Goal: Task Accomplishment & Management: Manage account settings

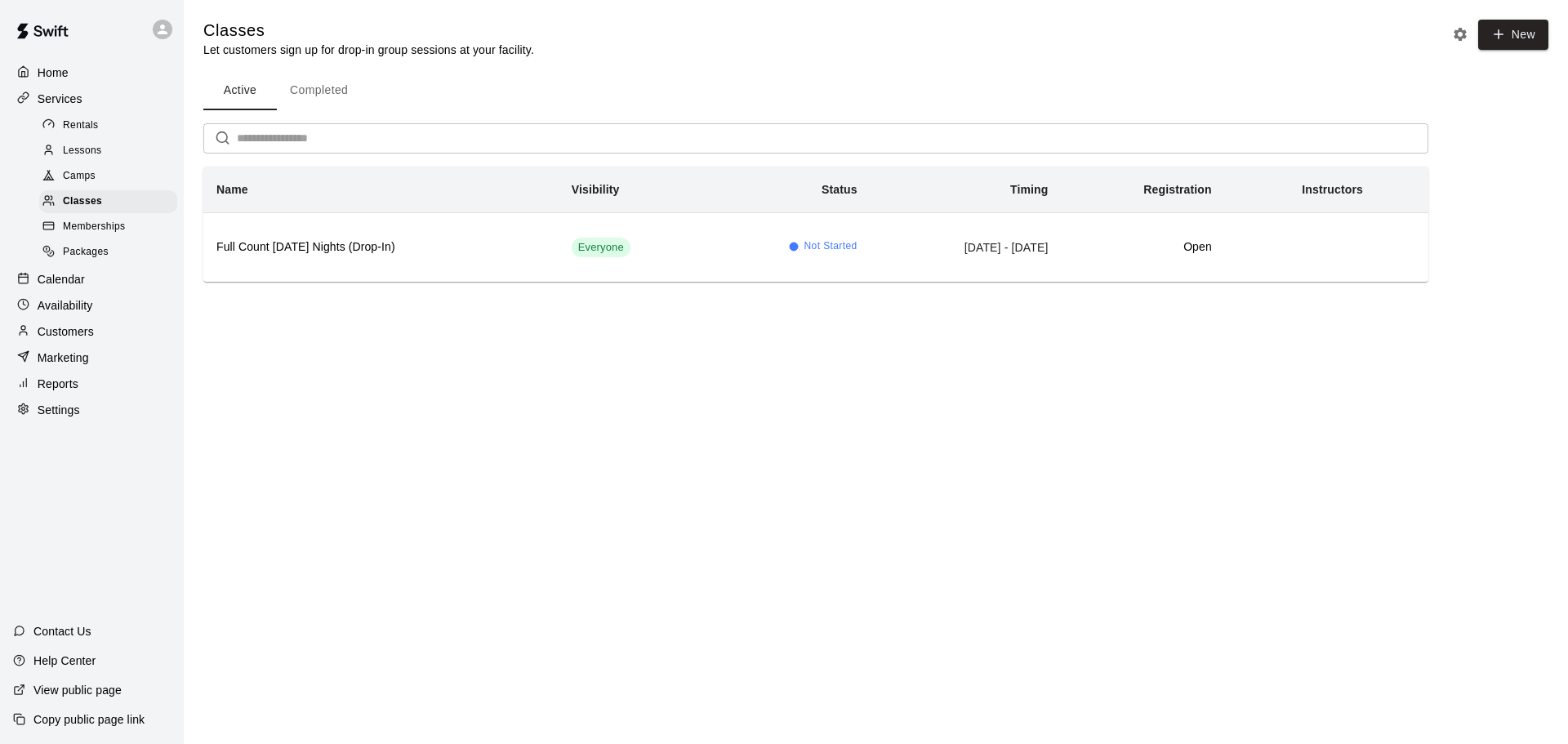
click at [53, 279] on p "Calendar" at bounding box center [62, 279] width 48 height 17
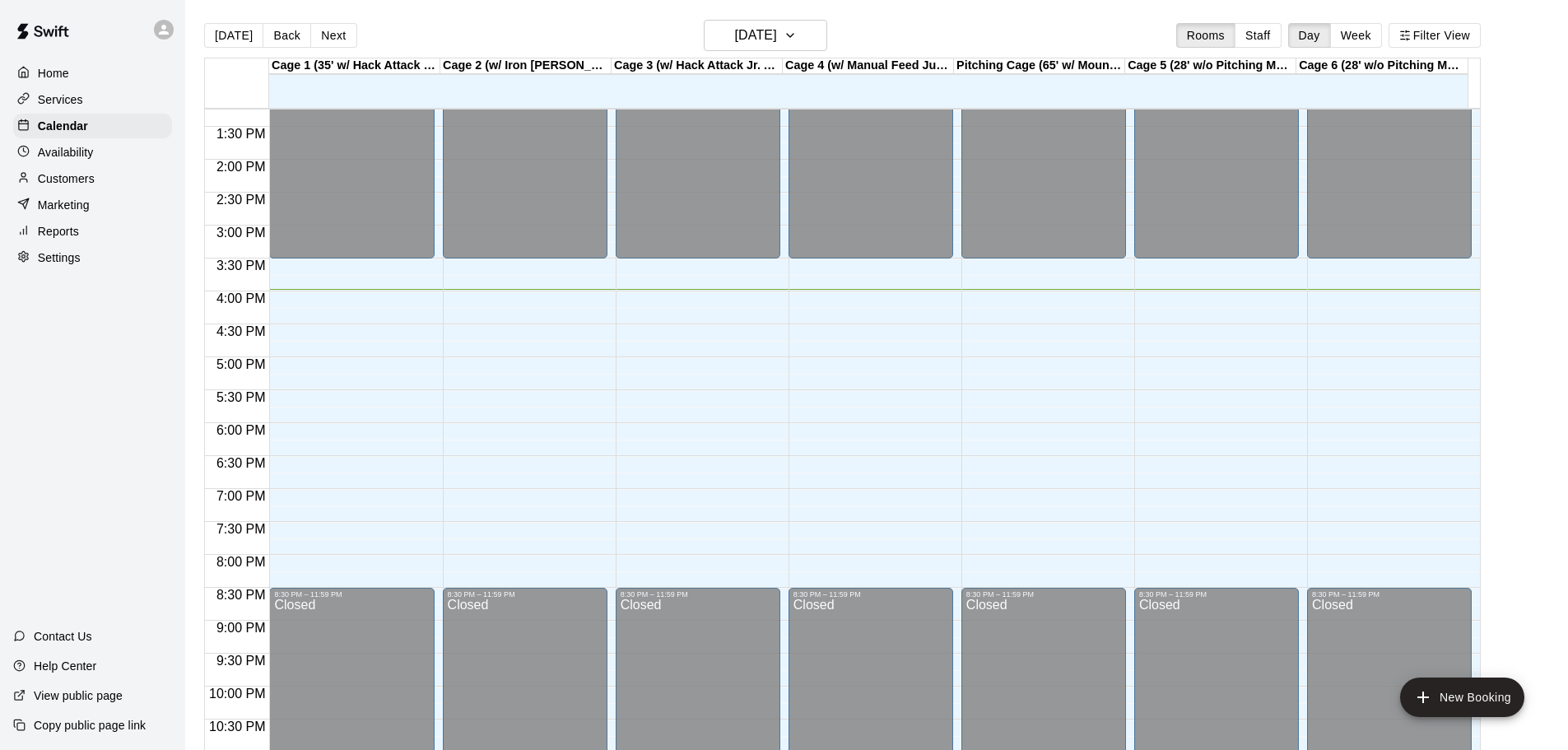
scroll to position [789, 0]
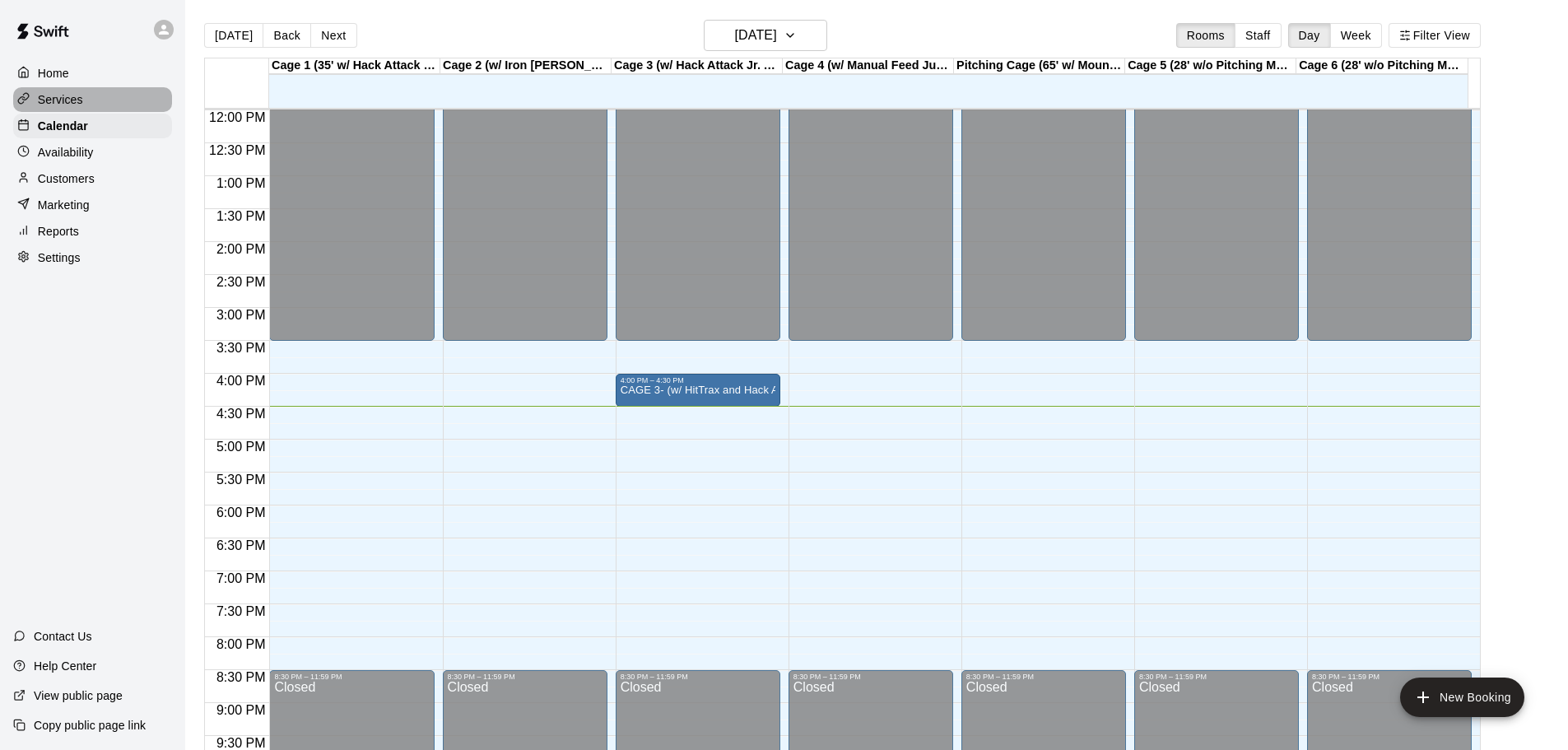
click at [58, 104] on p "Services" at bounding box center [60, 100] width 45 height 17
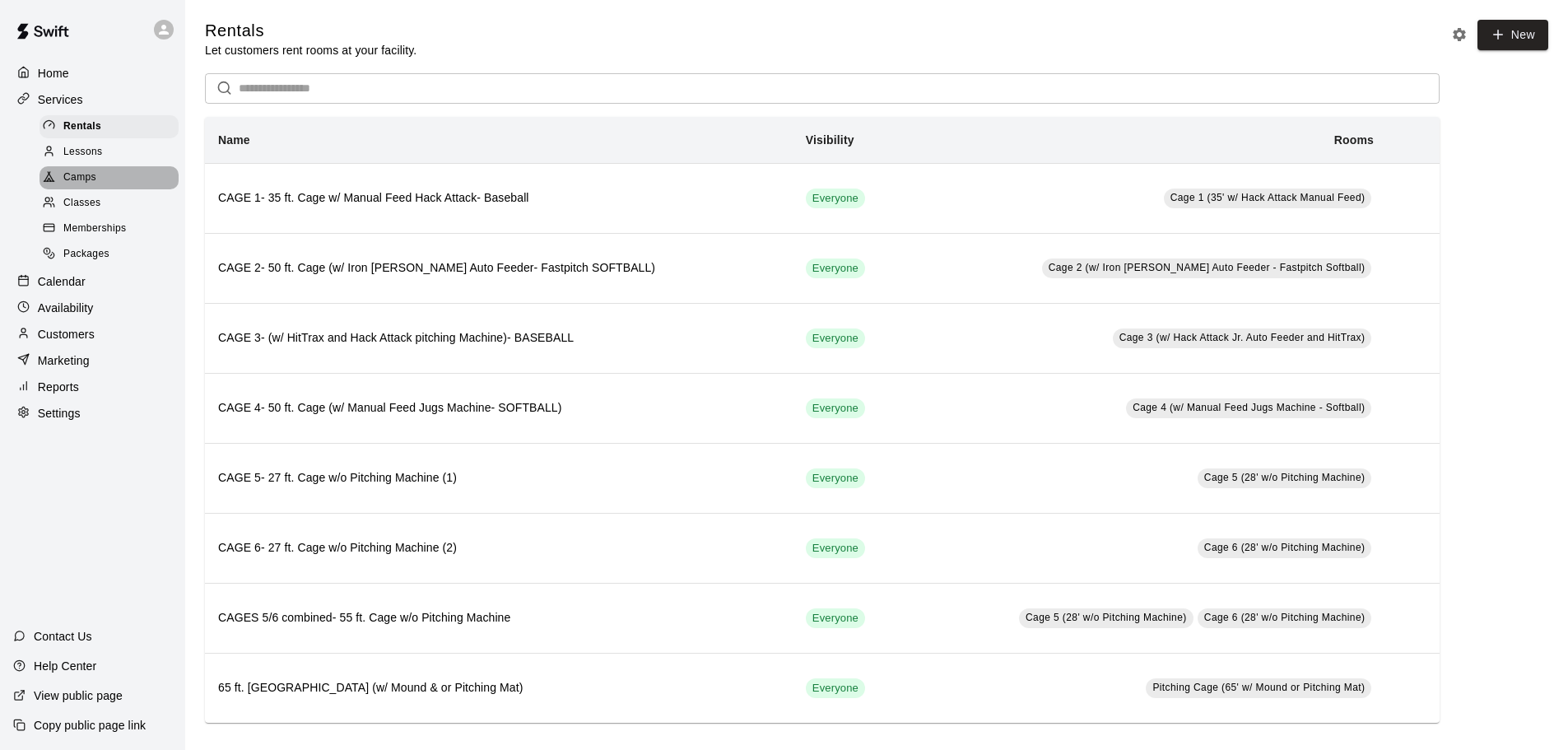
click at [79, 185] on span "Camps" at bounding box center [79, 178] width 33 height 17
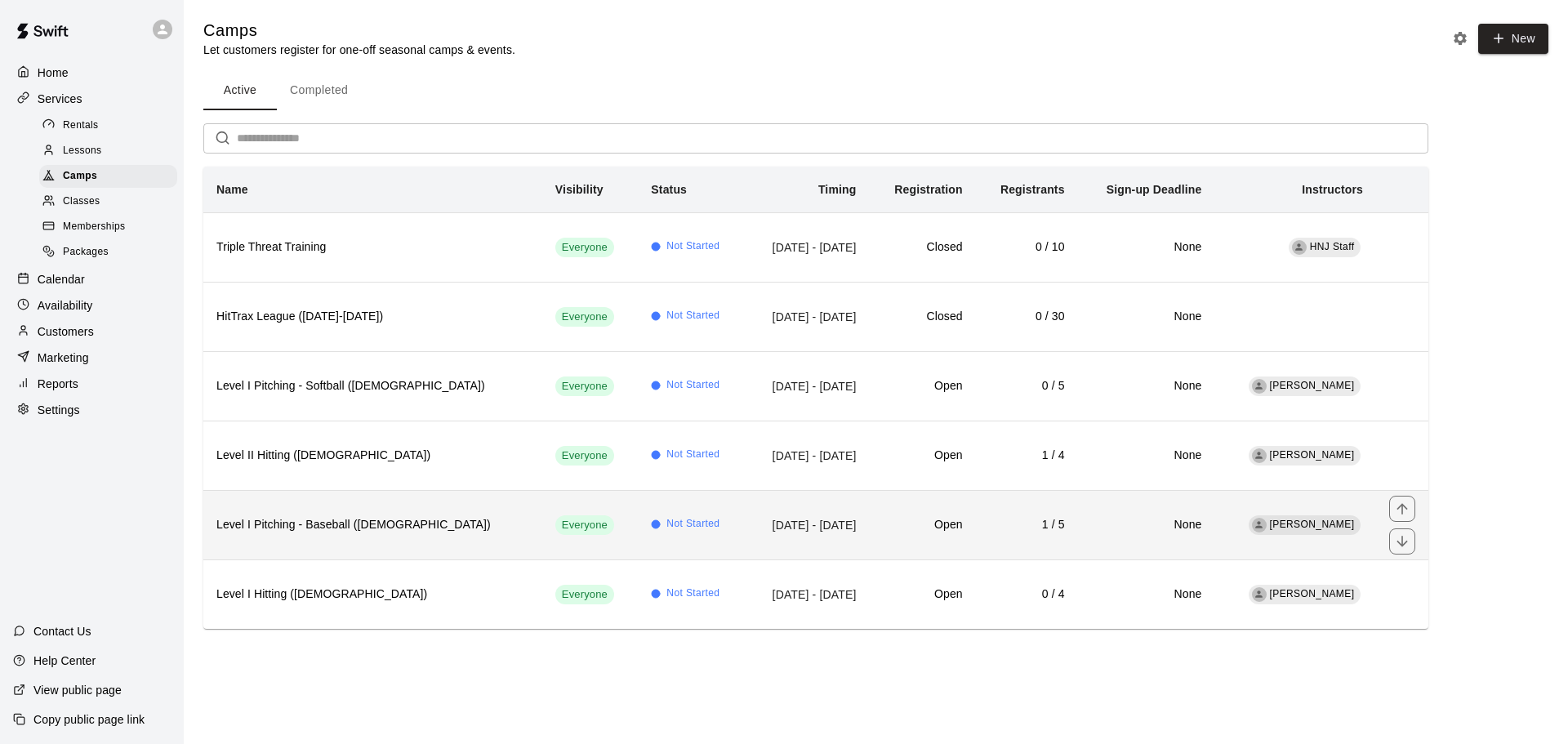
click at [1079, 525] on td "1 / 5" at bounding box center [1027, 525] width 102 height 70
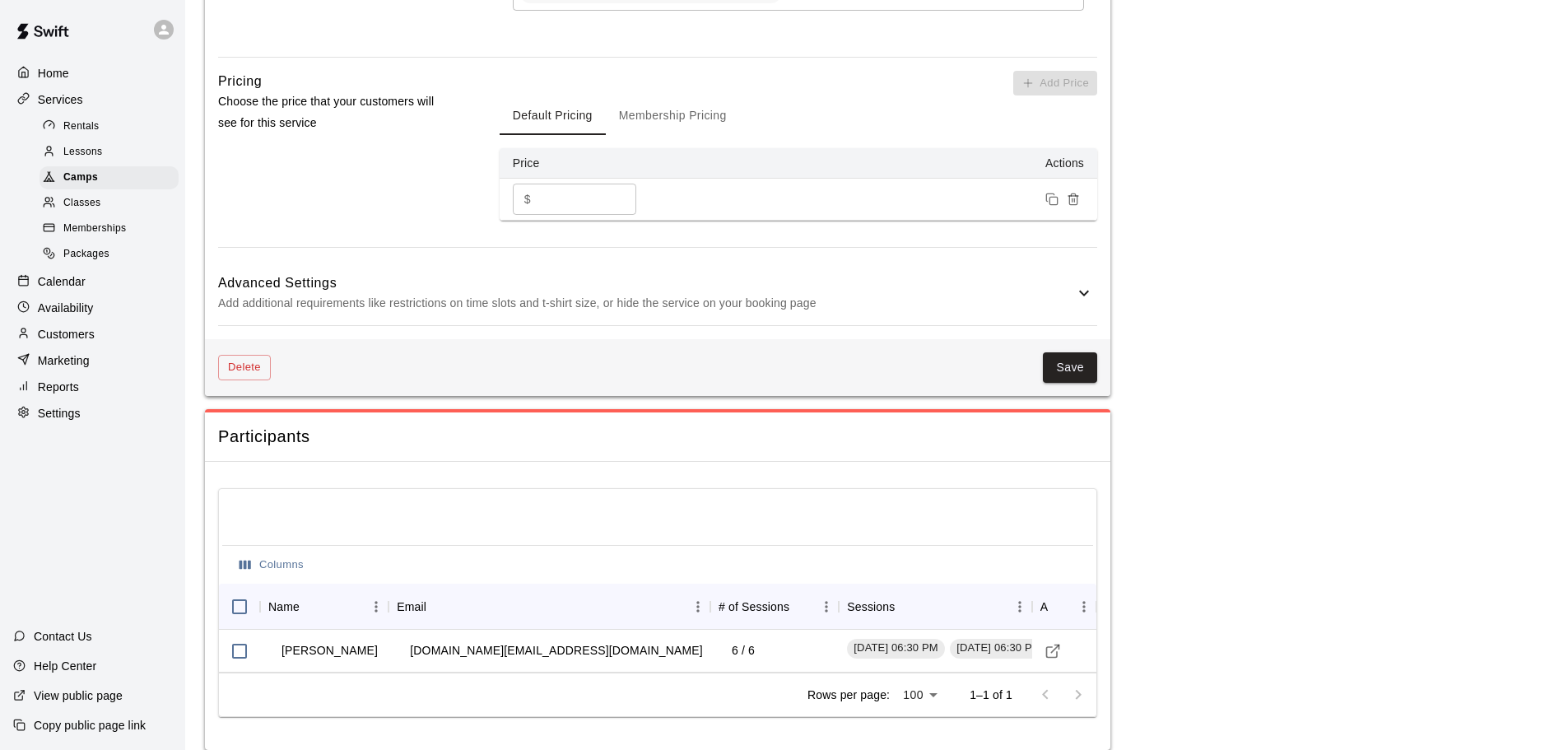
scroll to position [1216, 0]
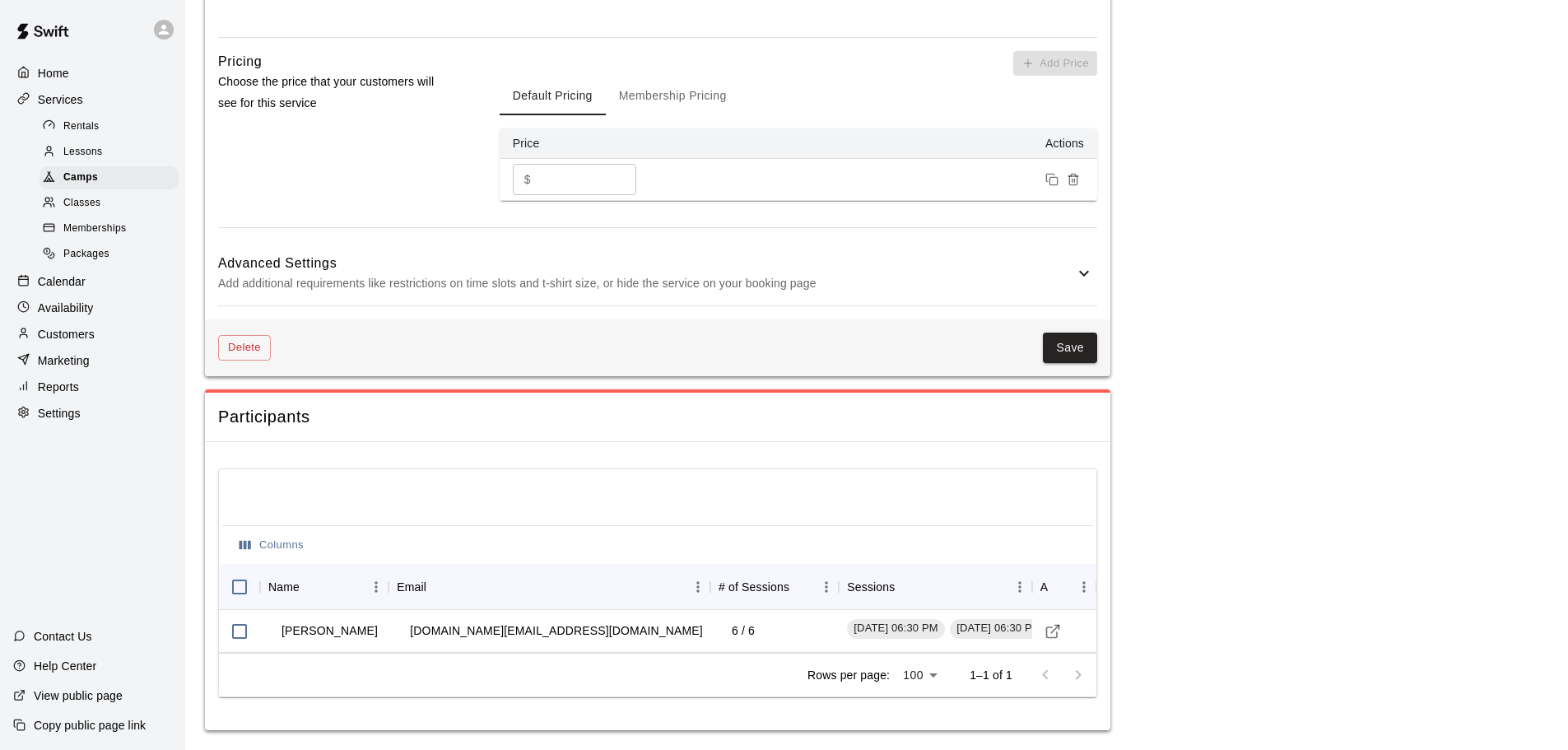
click at [1082, 274] on icon at bounding box center [1084, 274] width 10 height 5
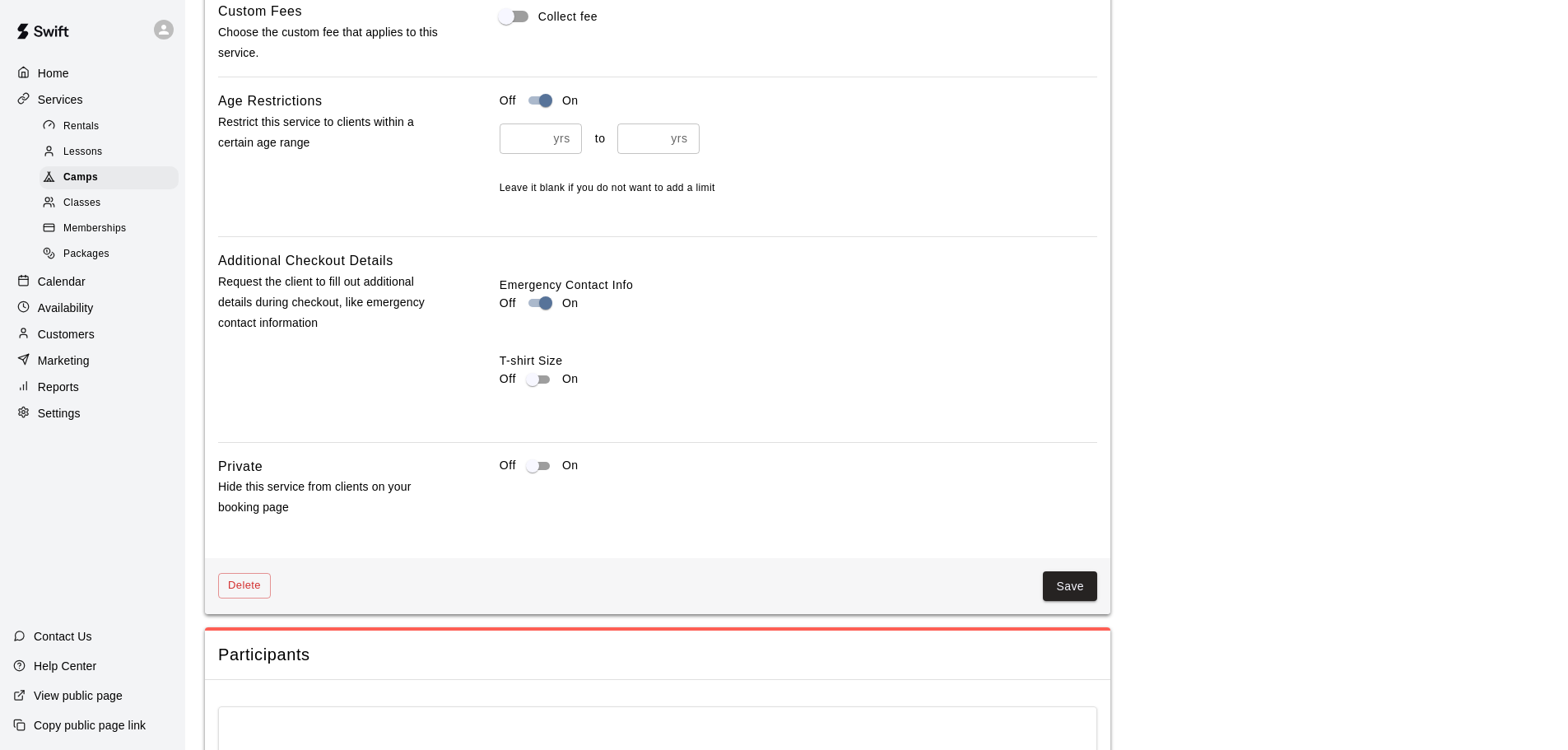
scroll to position [1629, 0]
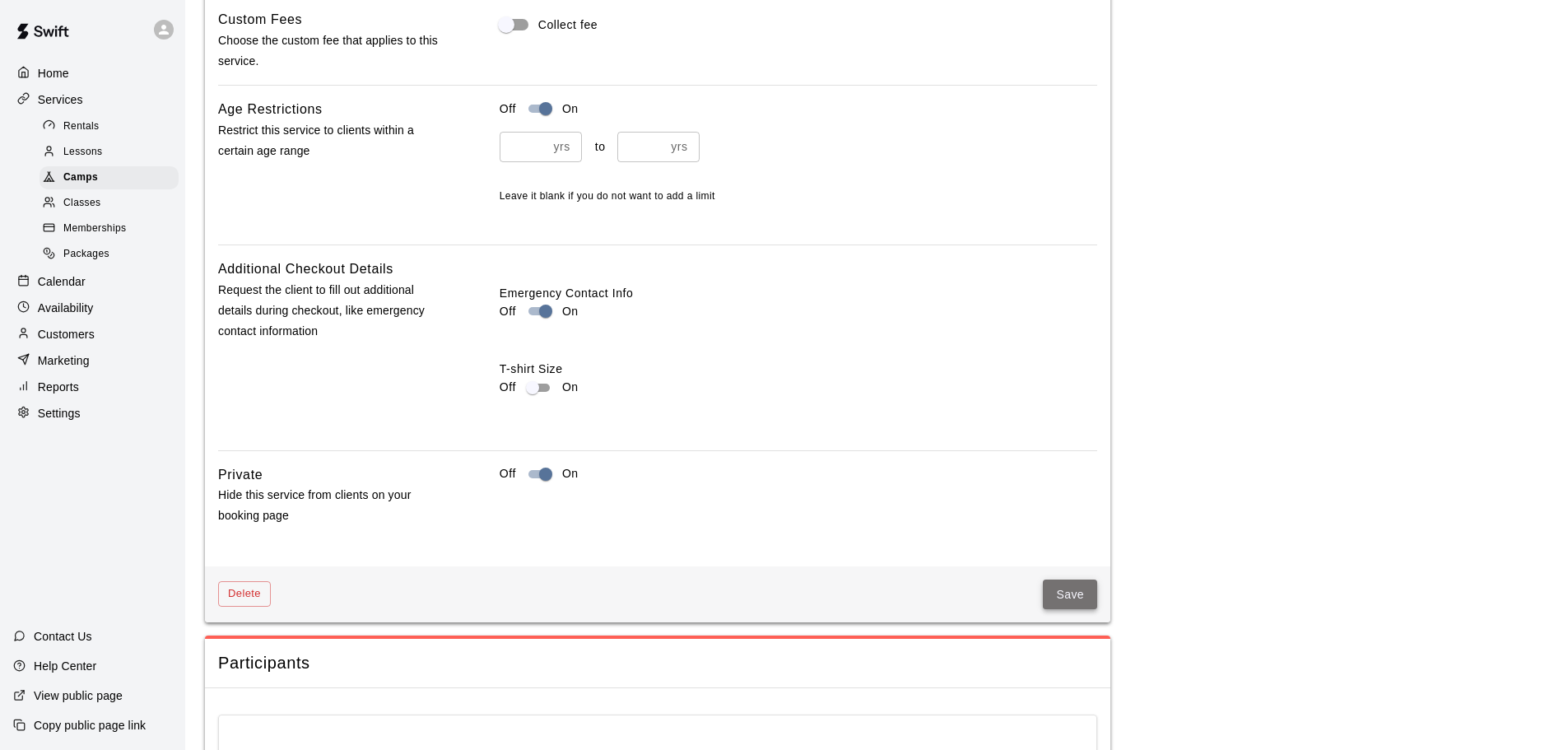
click at [1061, 595] on button "Save" at bounding box center [1070, 594] width 54 height 30
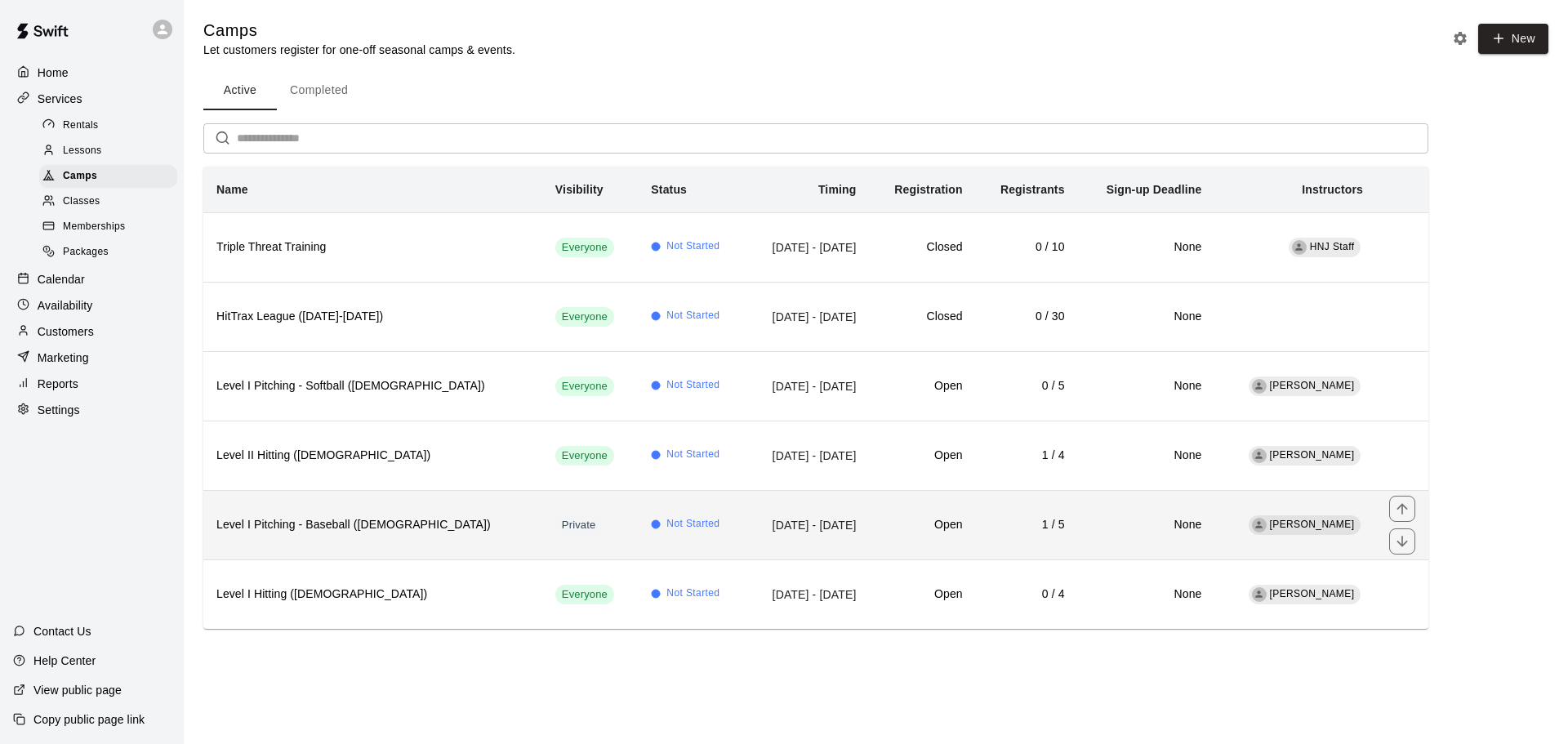
click at [426, 547] on th "Level I Pitching - Baseball ([DEMOGRAPHIC_DATA])" at bounding box center [373, 525] width 339 height 70
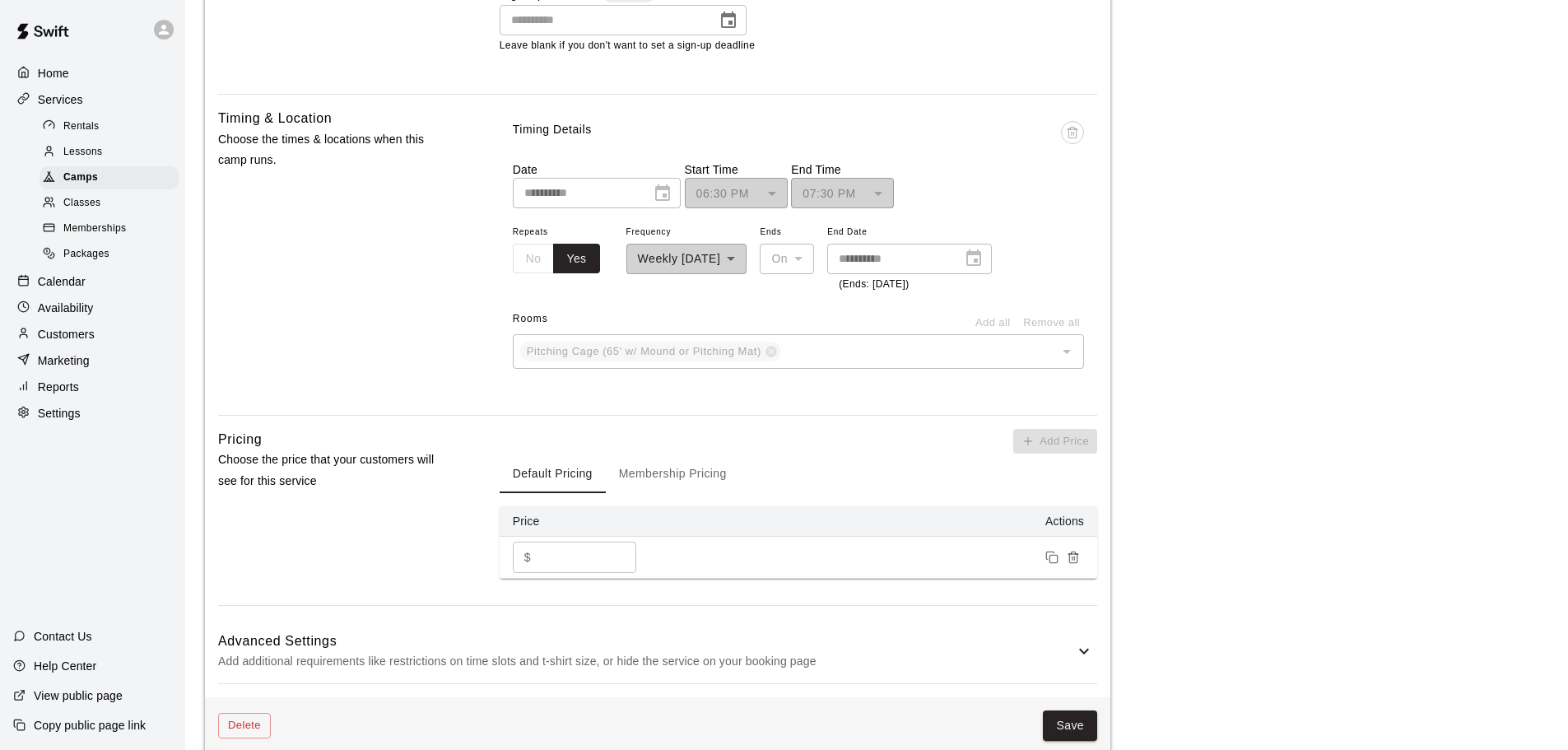
scroll to position [1070, 0]
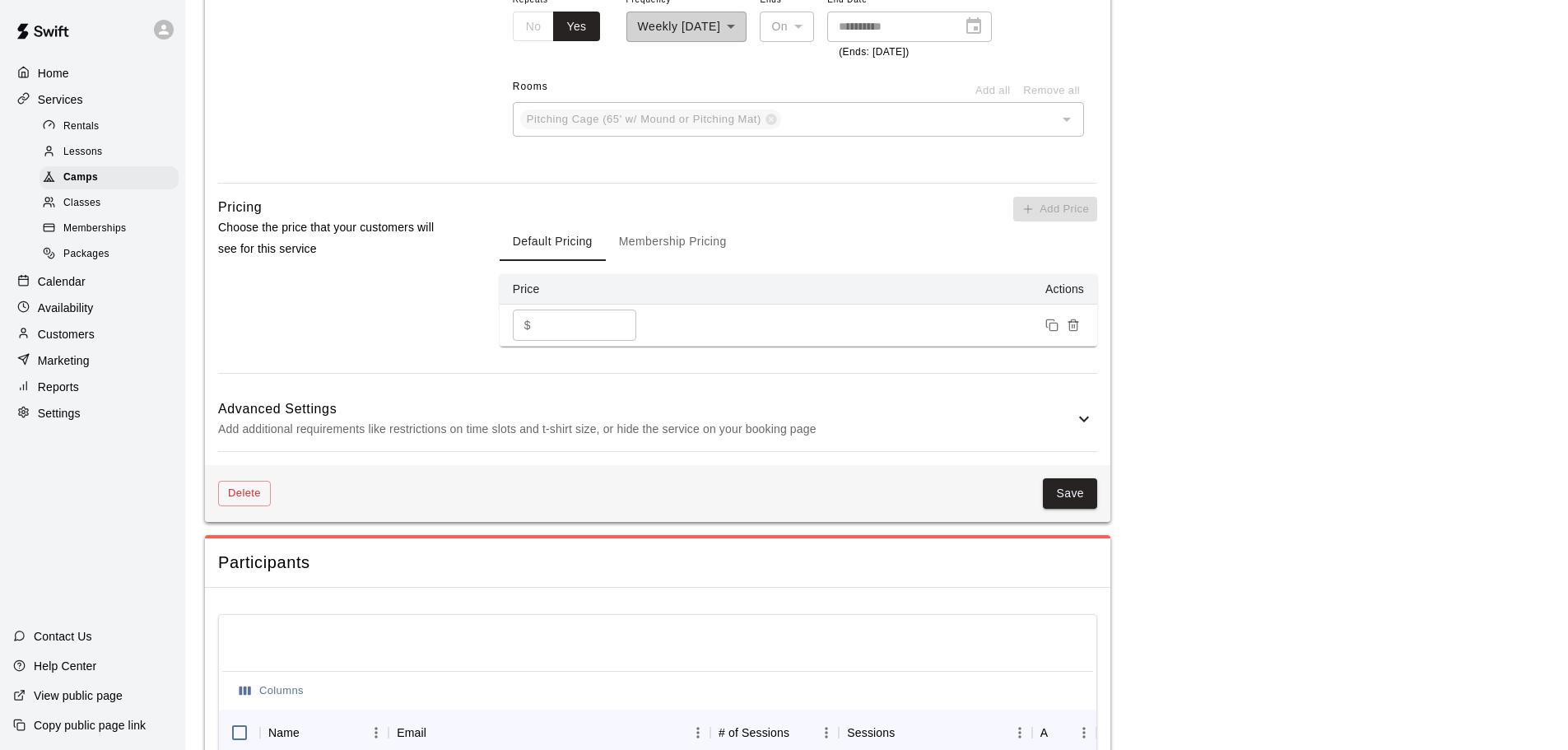
click at [1074, 422] on p "Add additional requirements like restrictions on time slots and t-shirt size, o…" at bounding box center [645, 428] width 856 height 20
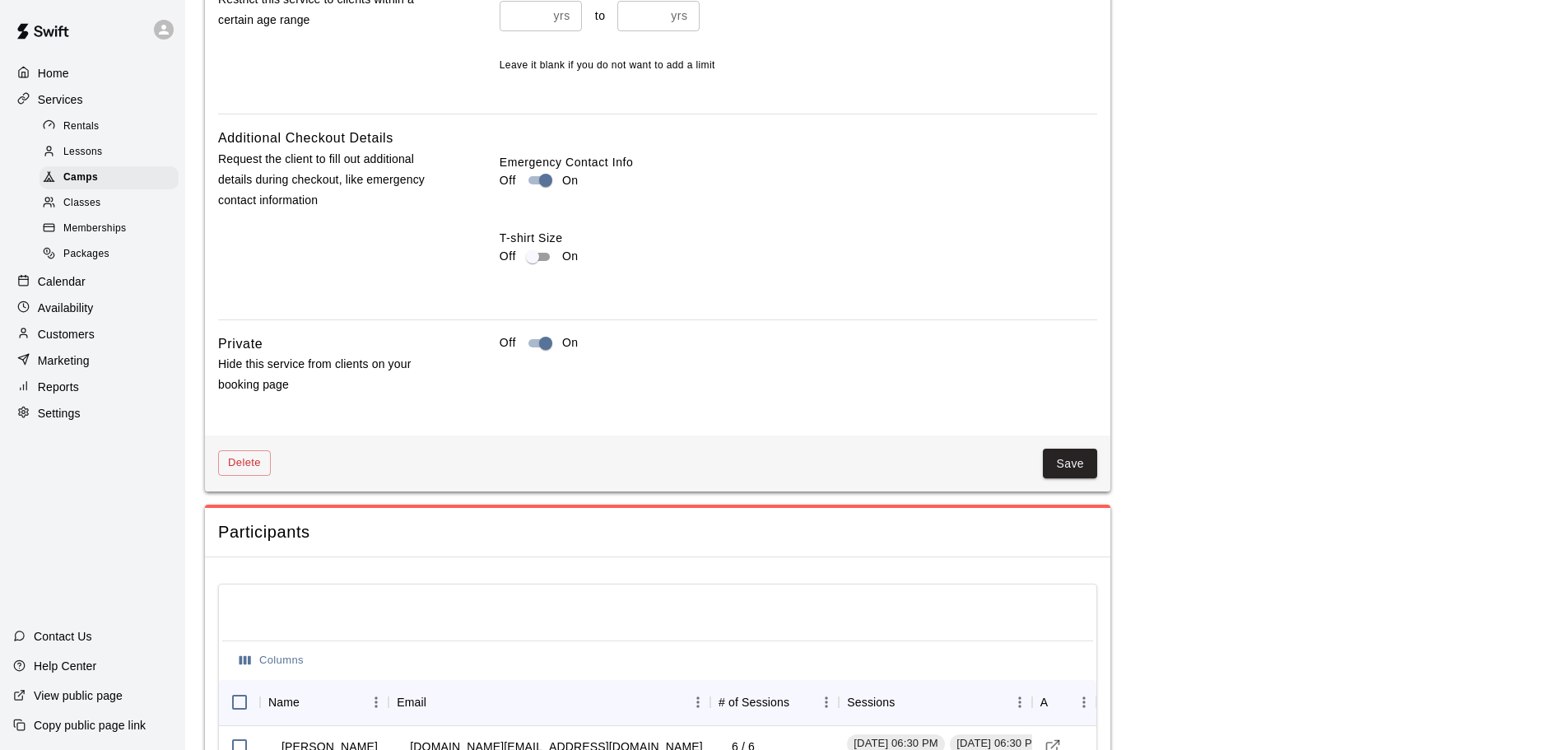
scroll to position [1811, 0]
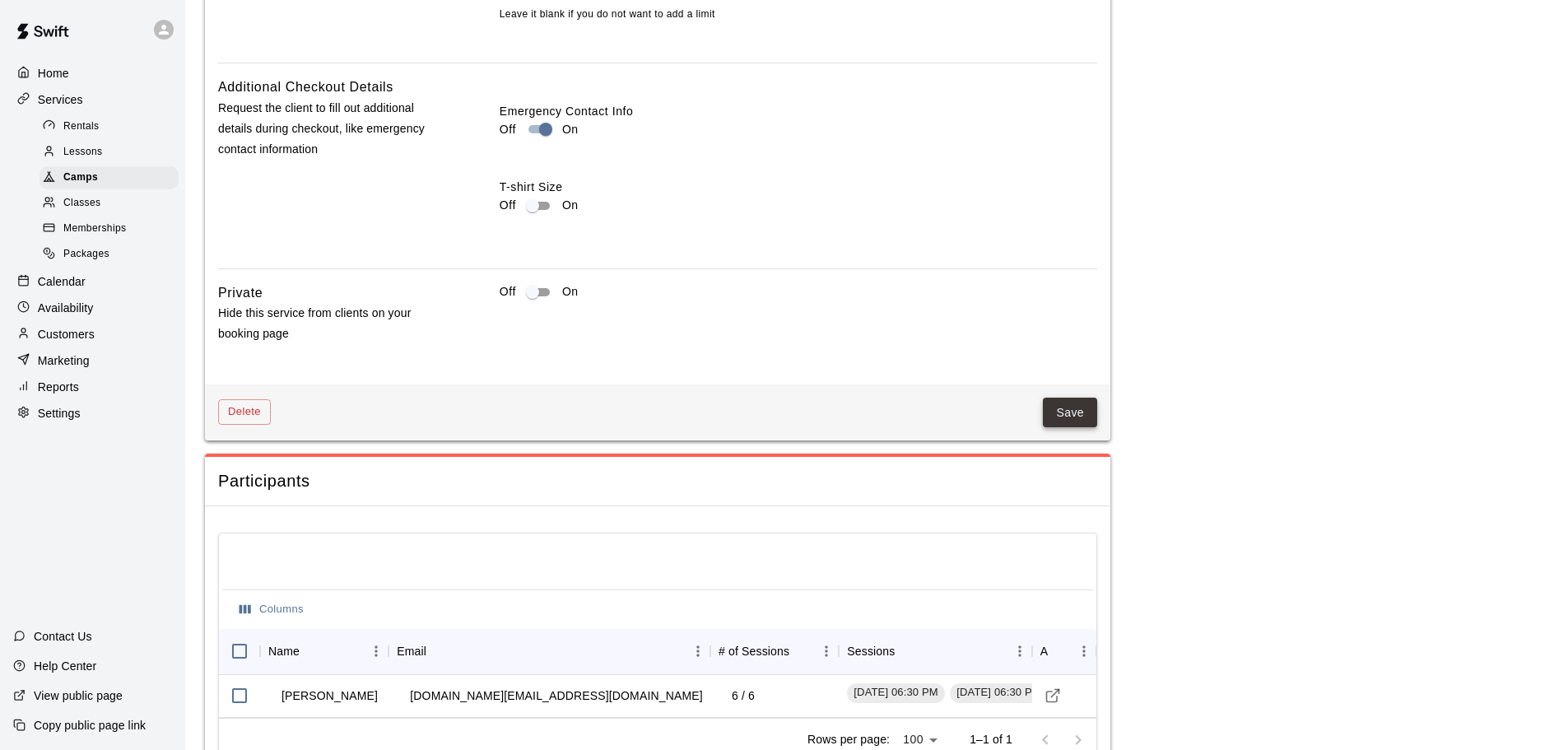
click at [1047, 418] on button "Save" at bounding box center [1070, 412] width 54 height 30
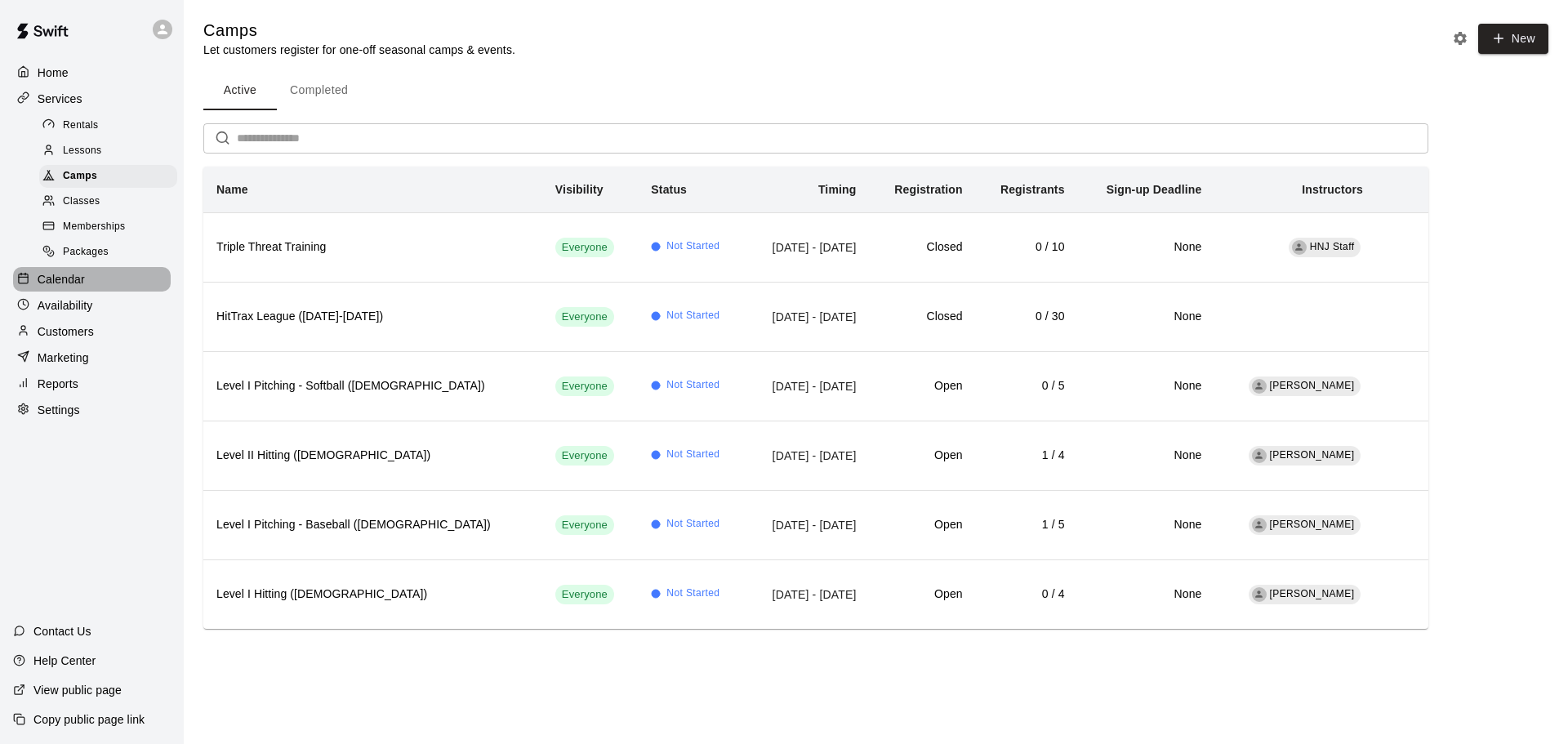
click at [54, 287] on p "Calendar" at bounding box center [62, 279] width 48 height 17
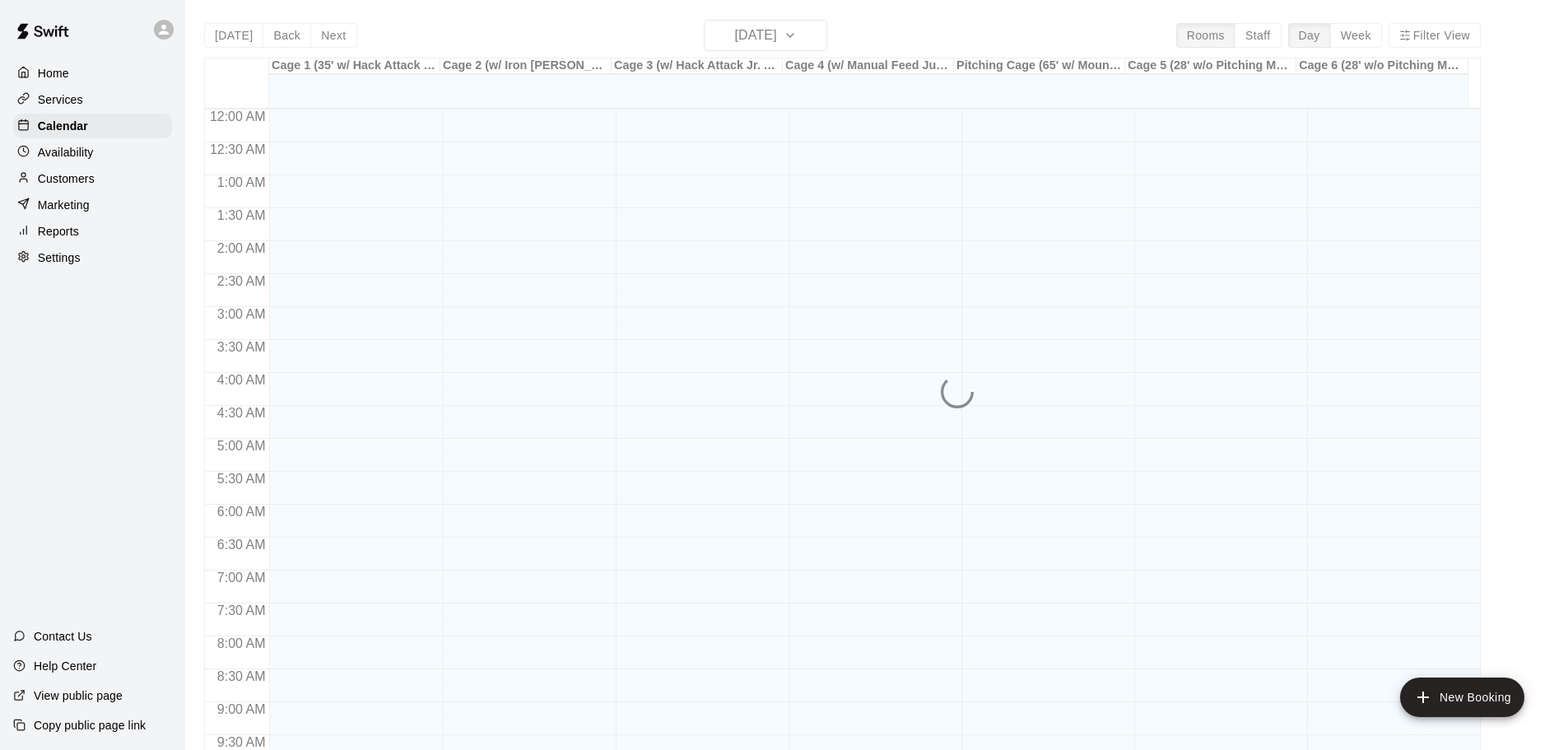
scroll to position [872, 0]
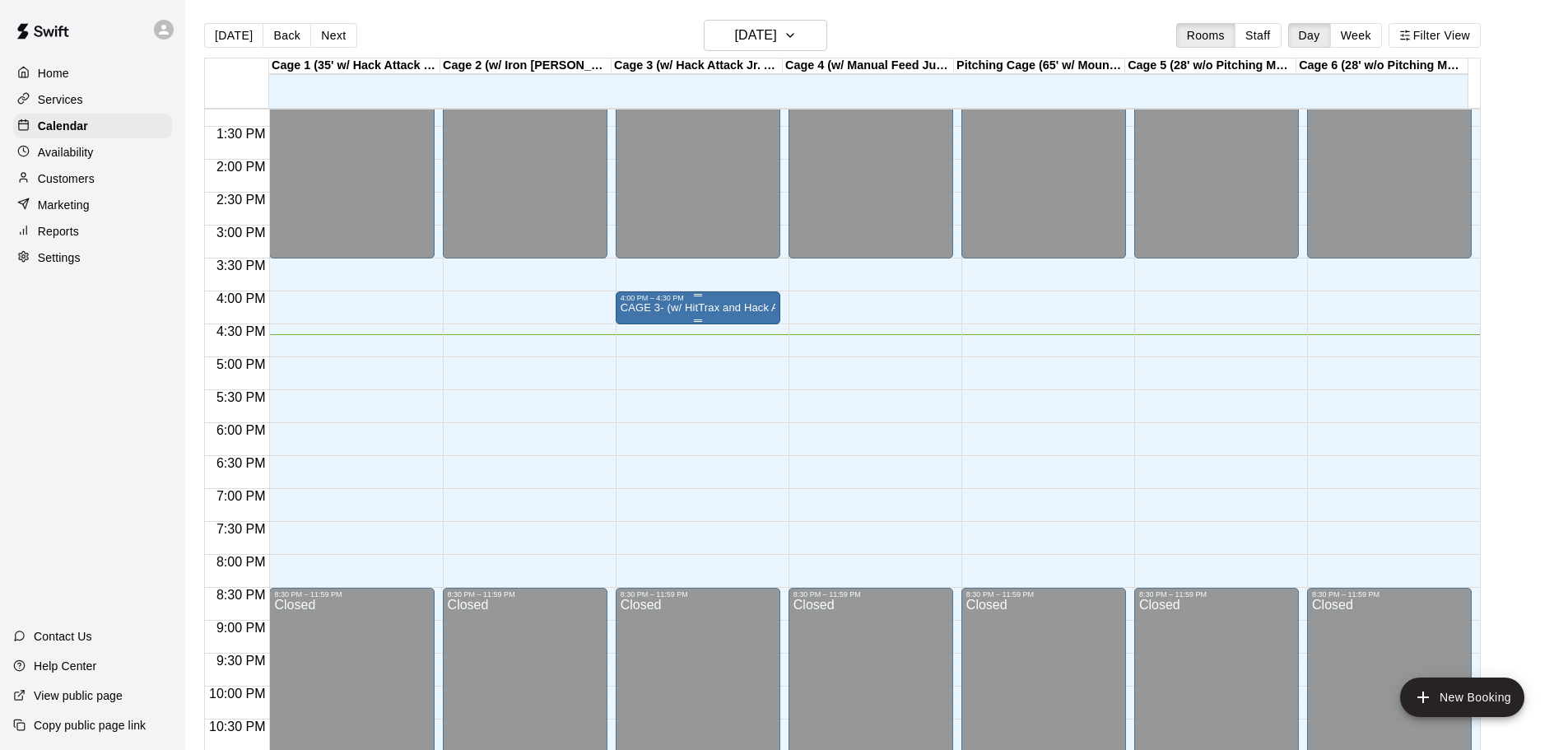
click at [722, 307] on p "CAGE 3- (w/ HitTrax and Hack Attack pitching Machine)- BASEBALL" at bounding box center [698, 307] width 155 height 0
click at [636, 327] on icon "edit" at bounding box center [636, 326] width 15 height 15
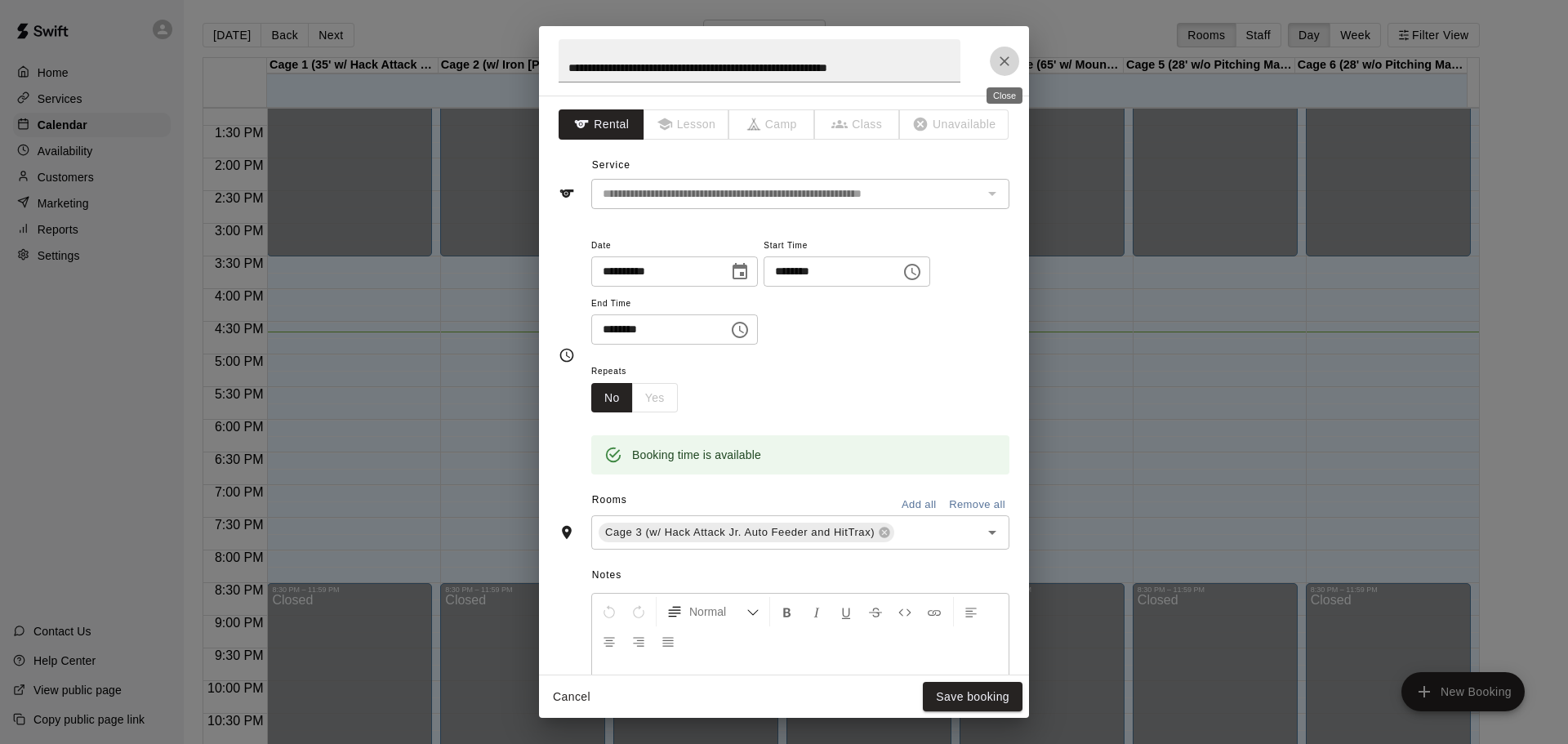
click at [1004, 60] on icon "Close" at bounding box center [1004, 61] width 17 height 17
